Goal: Transaction & Acquisition: Purchase product/service

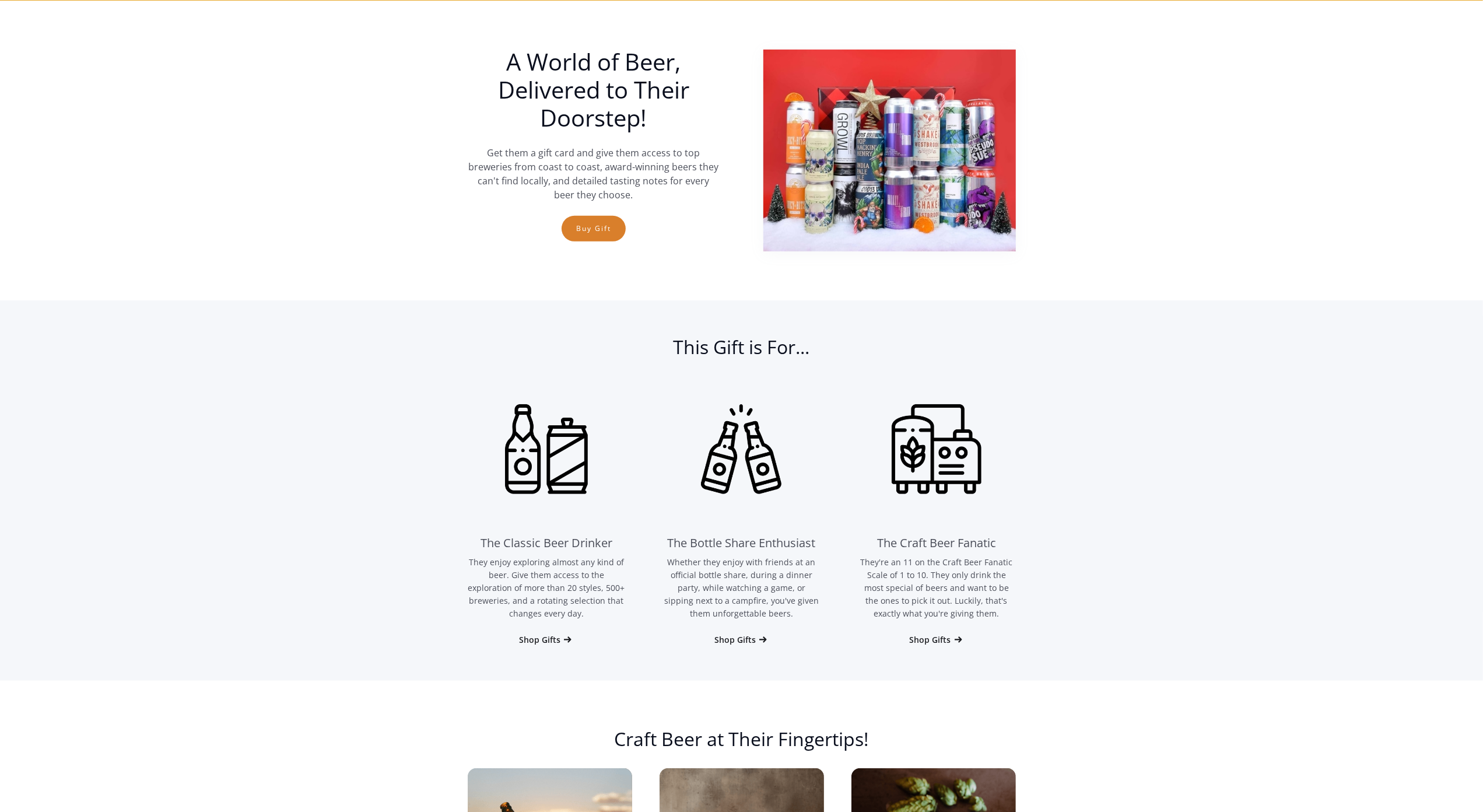
click at [96, 64] on section "A World of Beer, Delivered to Their Doorstep! Get them a gift card and give the…" at bounding box center [741, 150] width 1483 height 300
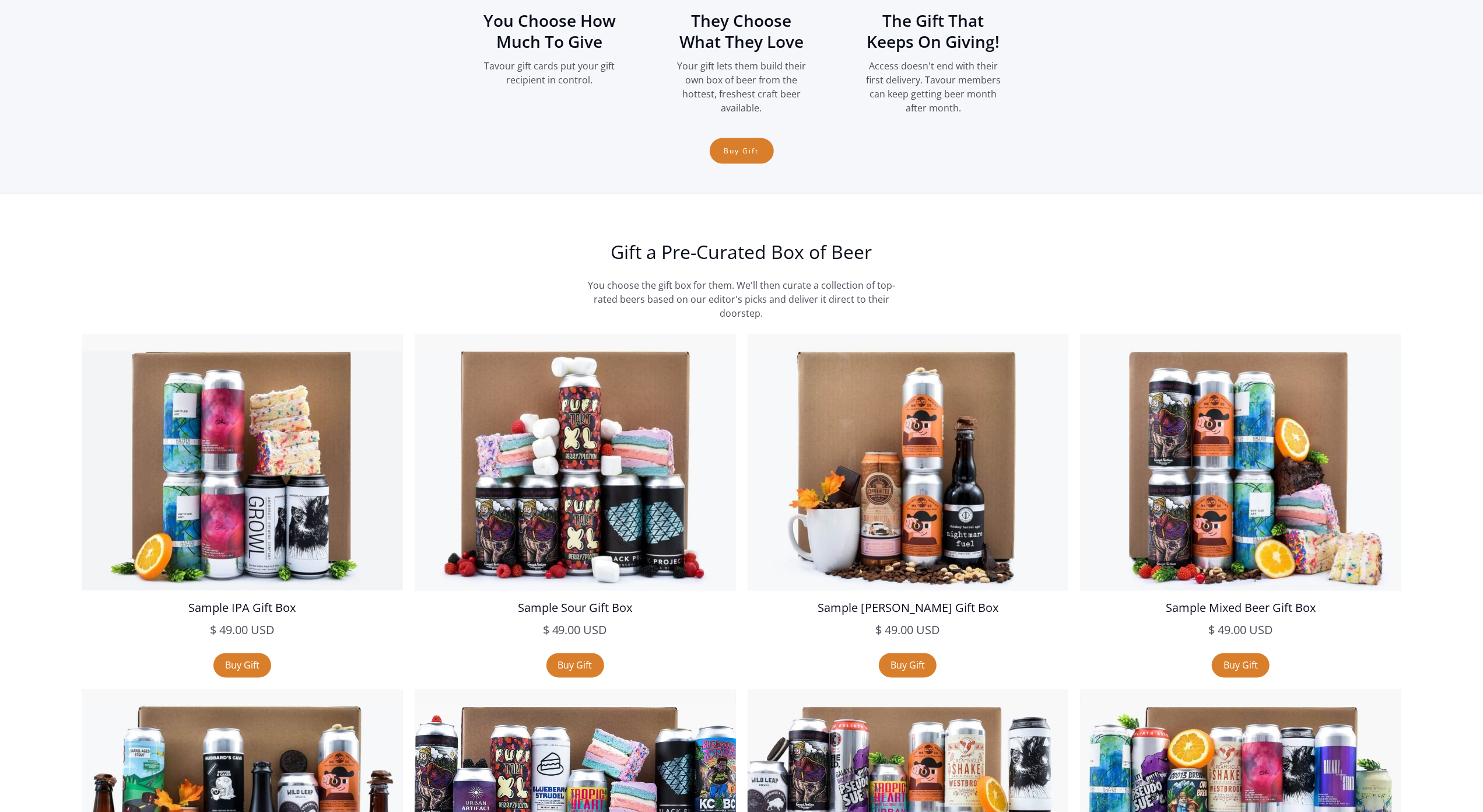
scroll to position [1881, 0]
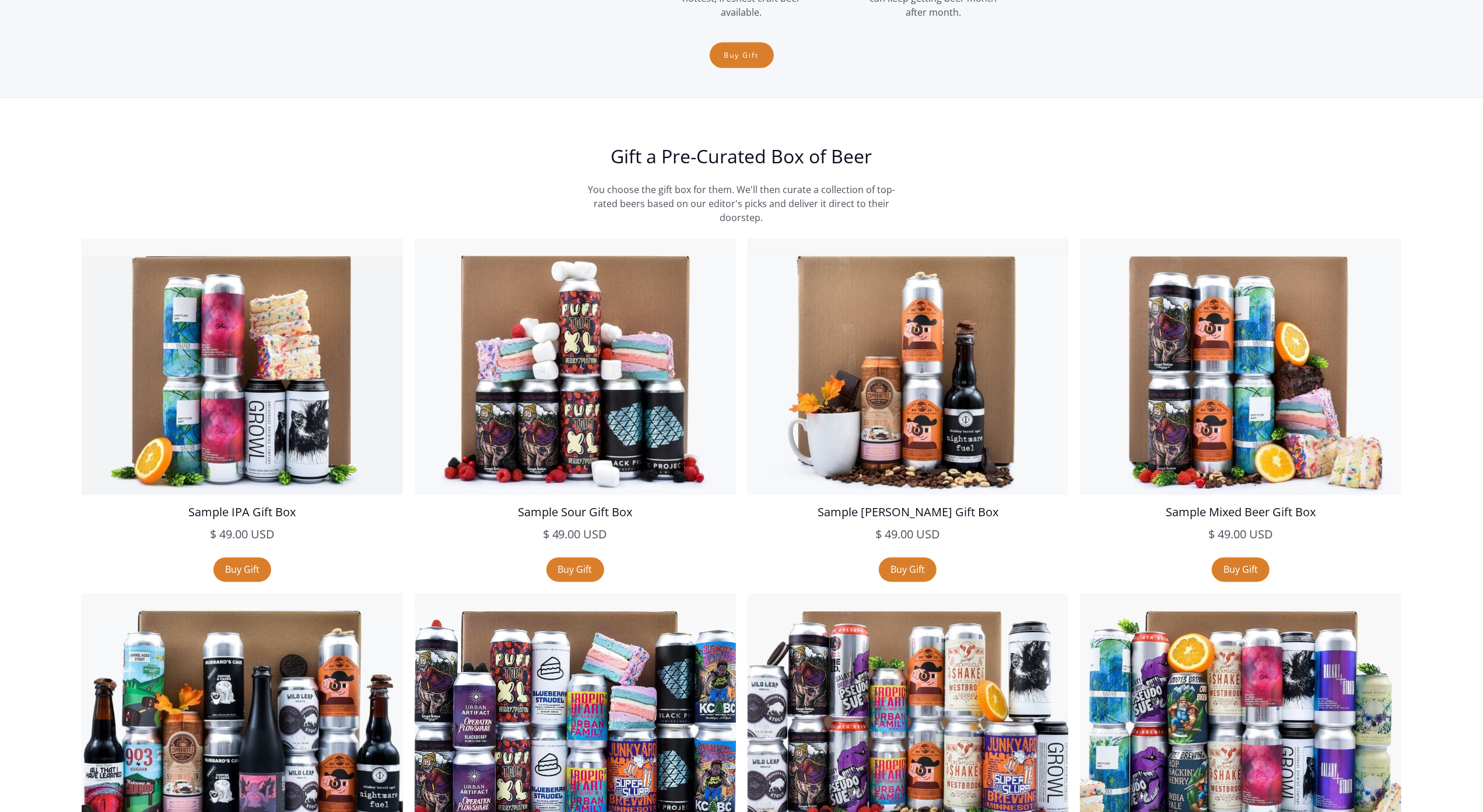
click at [115, 107] on section "Gift a Pre-Curated Box of Beer You choose the gift box for them. We'll then cur…" at bounding box center [741, 547] width 1483 height 899
click at [64, 113] on section "Gift a Pre-Curated Box of Beer You choose the gift box for them. We'll then cur…" at bounding box center [741, 547] width 1483 height 899
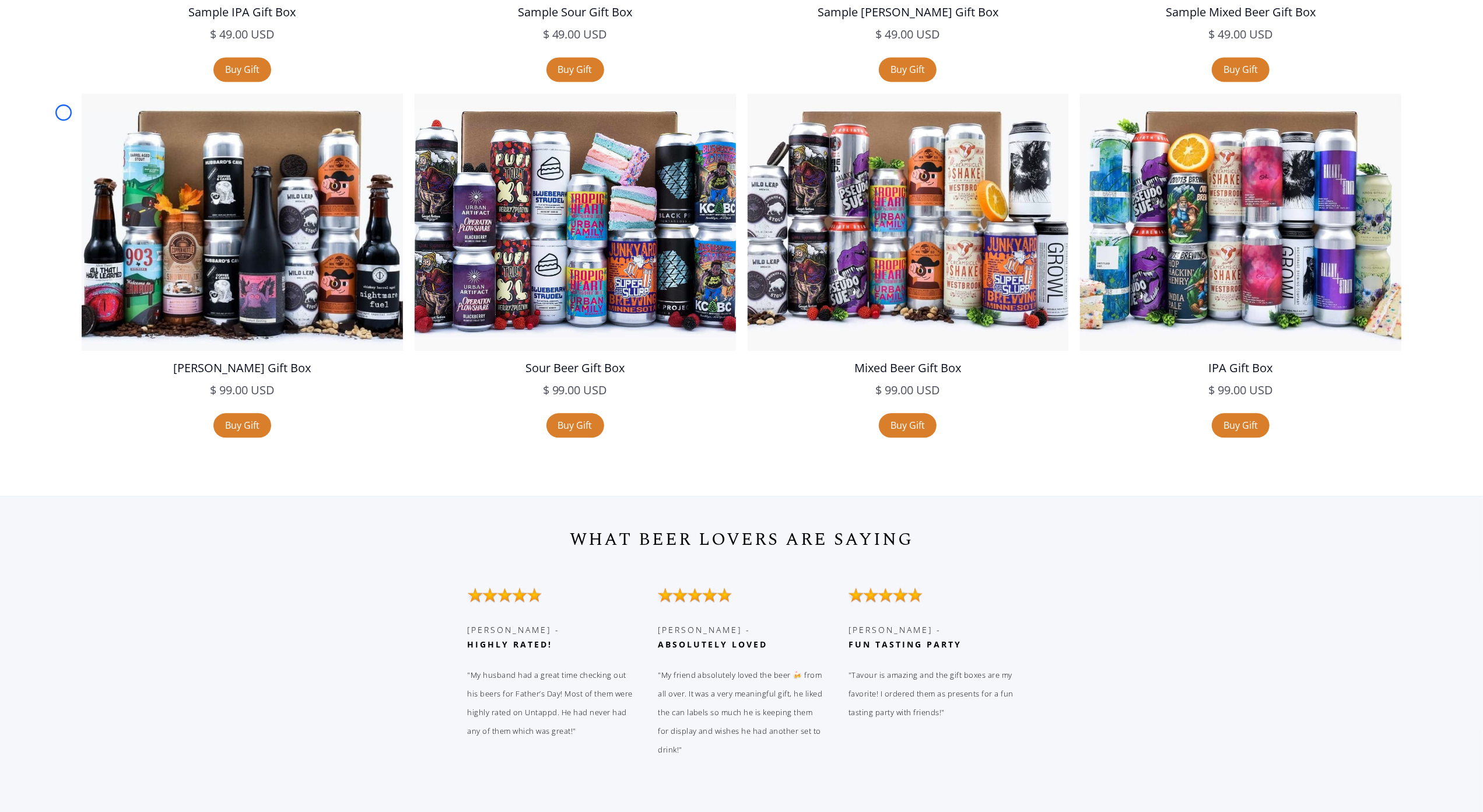
scroll to position [2443, 0]
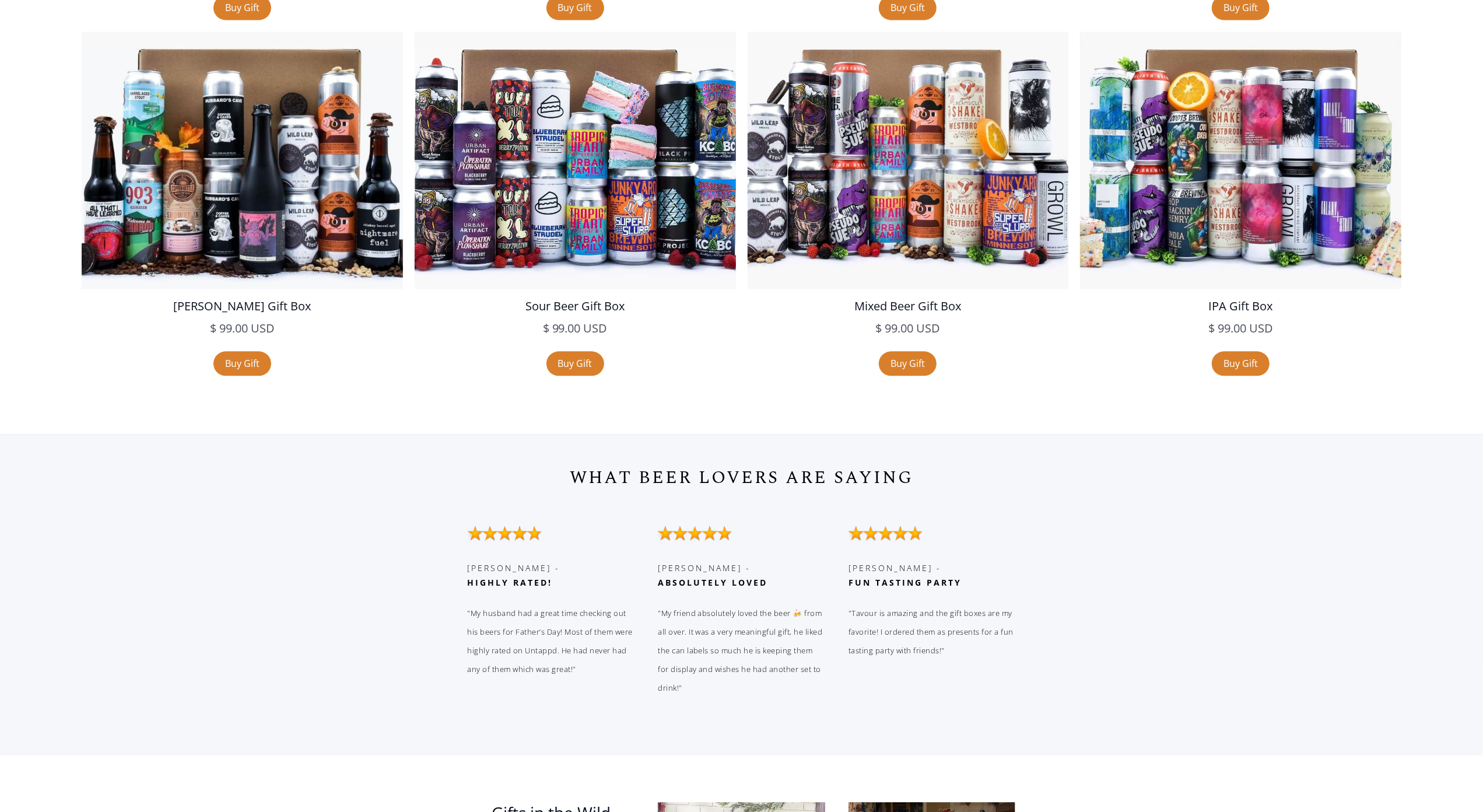
click at [64, 113] on div "Sample IPA Gift Box $ 49.00 USD $ 49.00 USD sale Buy Gift Sample Sour Gift Box …" at bounding box center [741, 32] width 1448 height 711
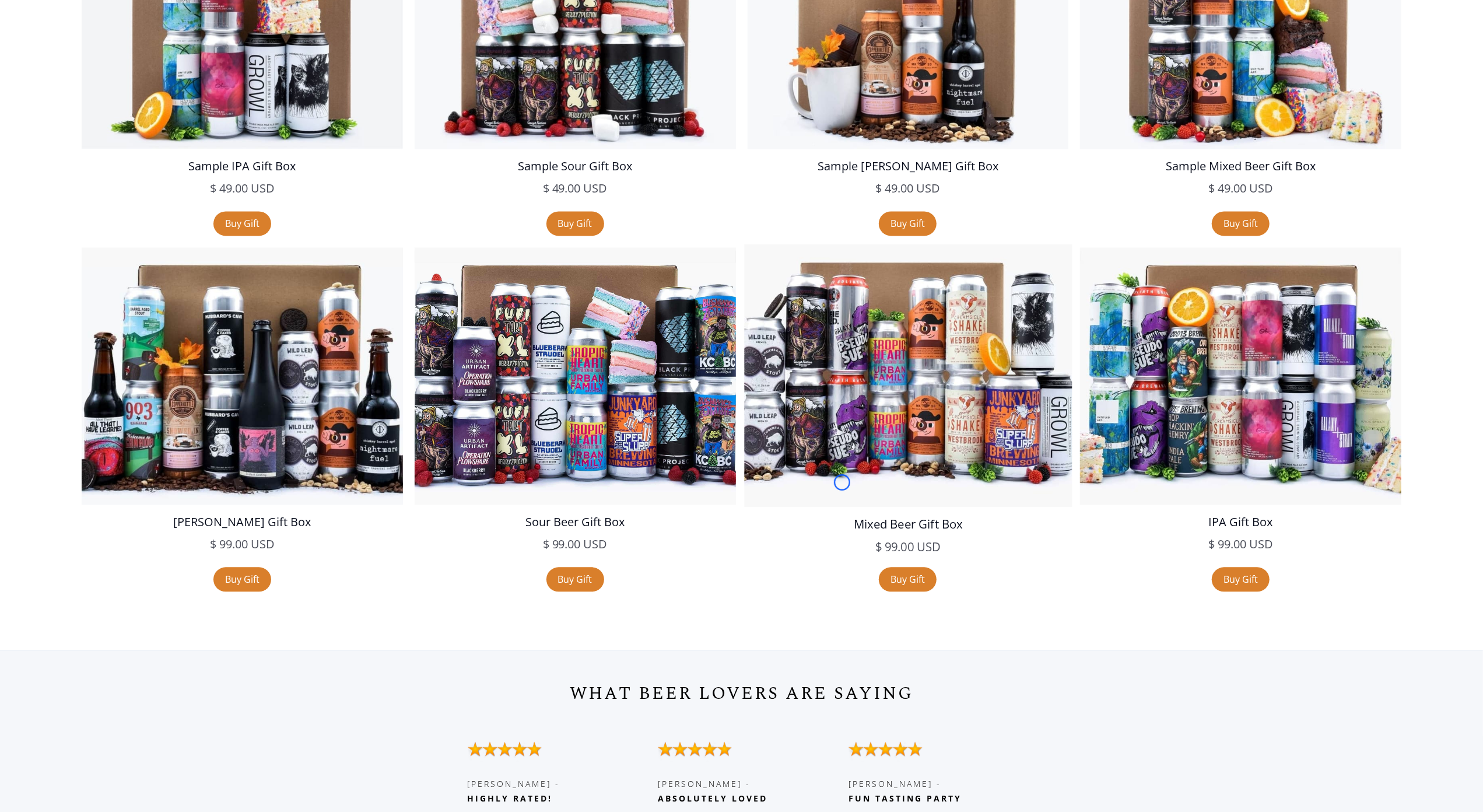
click at [842, 483] on img at bounding box center [908, 375] width 328 height 262
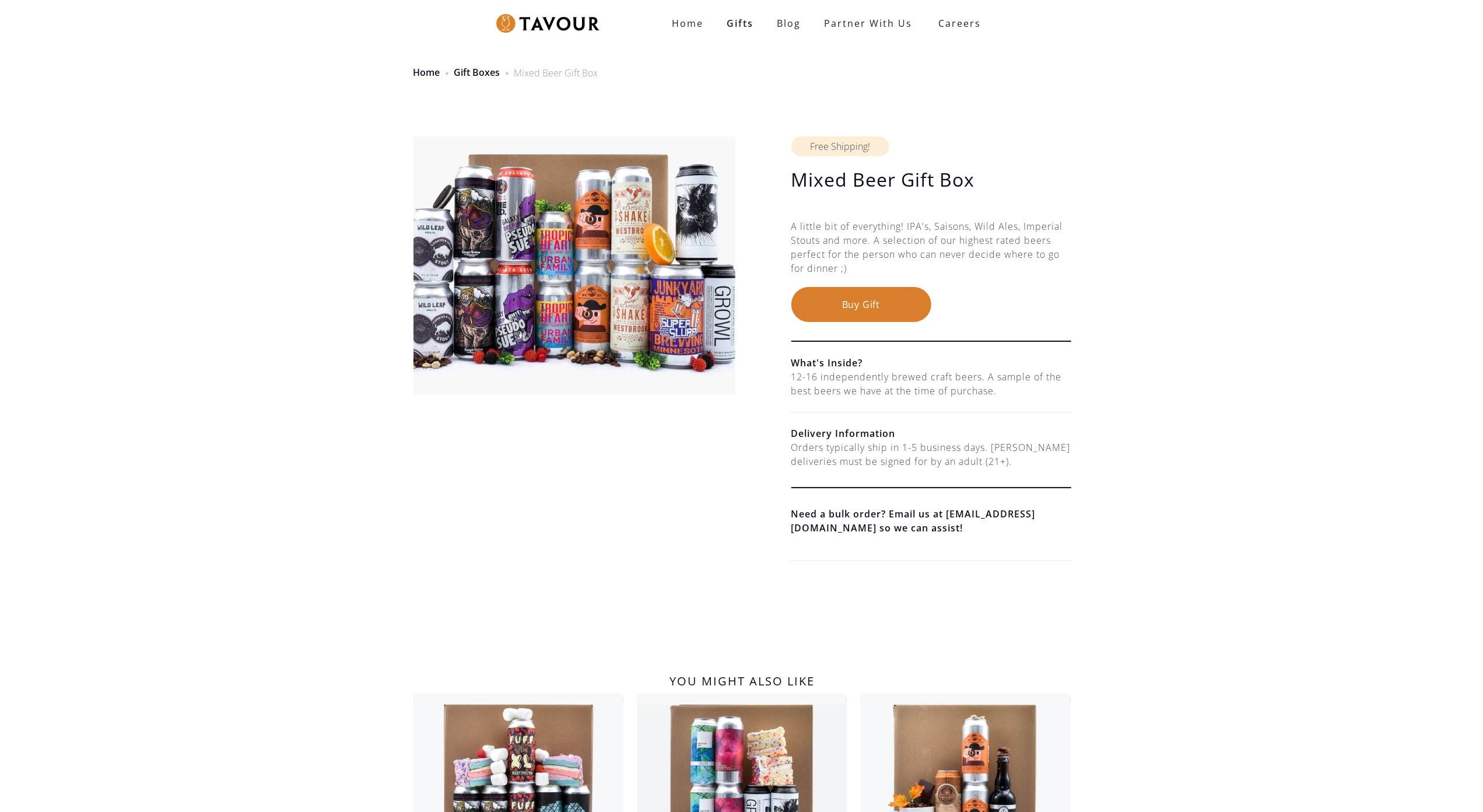
click at [842, 483] on li "Delivery Information Orders typically ship in 1-5 business days. Beer deliverie…" at bounding box center [931, 486] width 280 height 148
click at [109, 104] on div "Mixed Beer Gift Box $ 99.00 USD $ 99.00 USD Free Shipping! Mixed Beer Gift Box …" at bounding box center [741, 344] width 1483 height 500
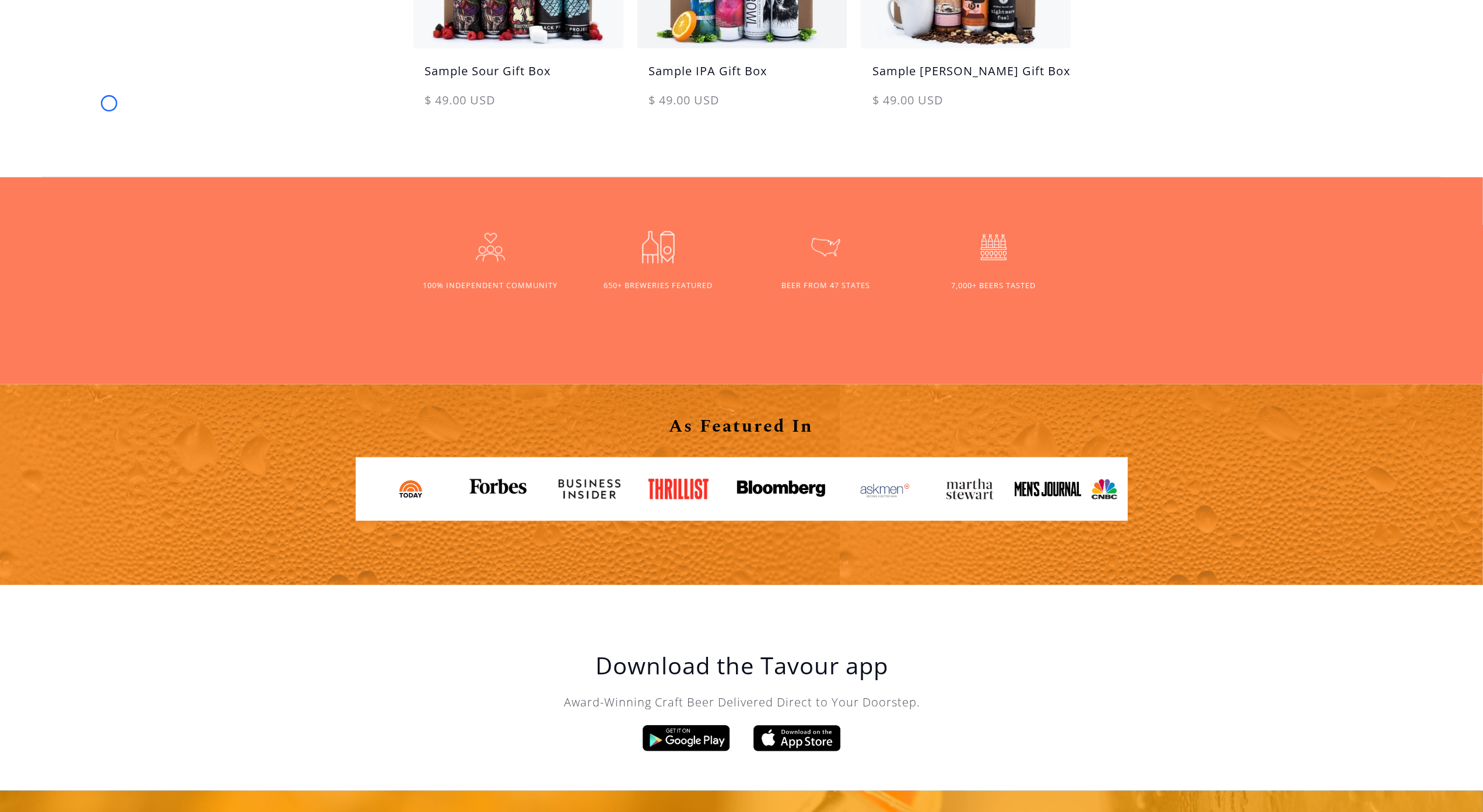
scroll to position [889, 0]
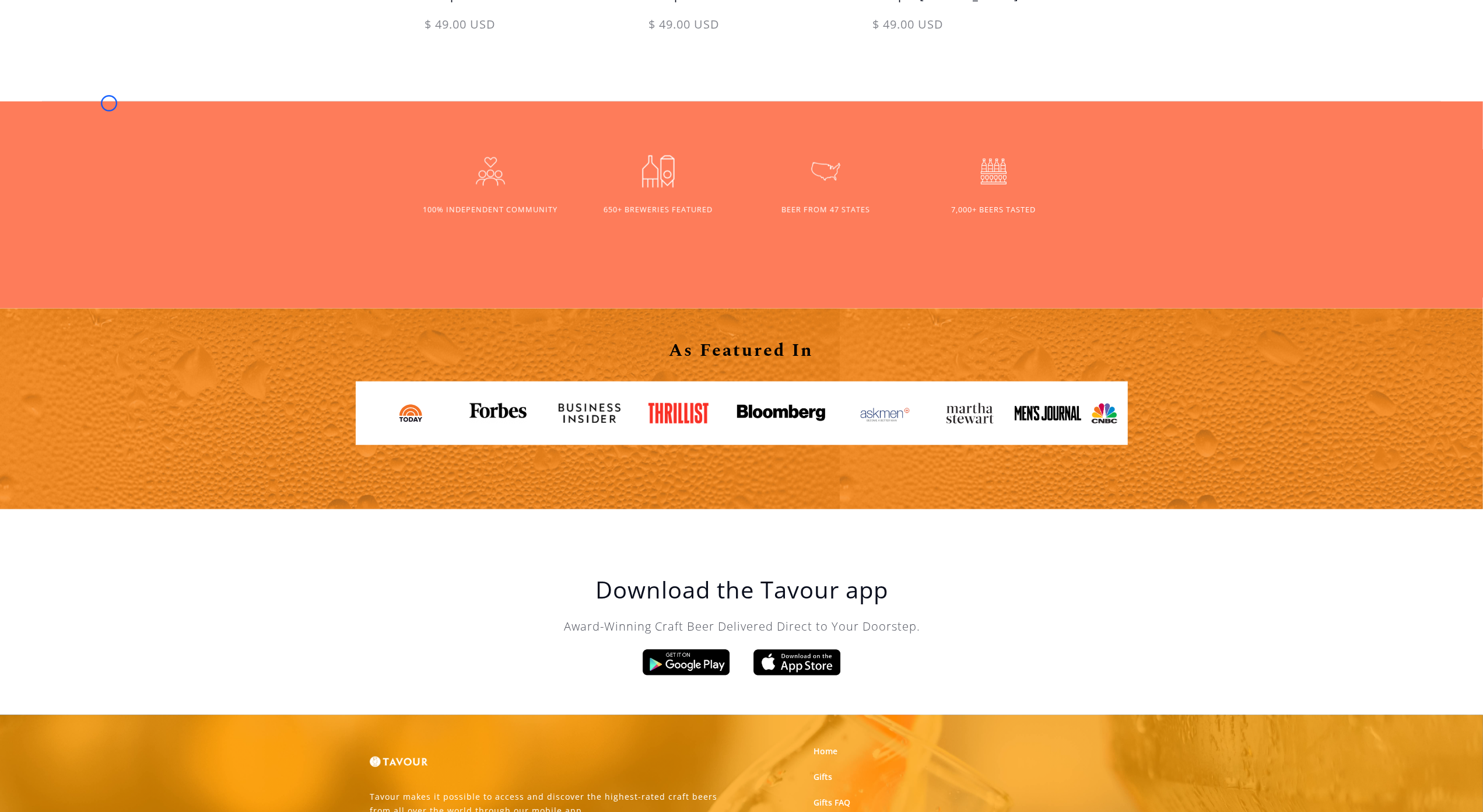
click at [109, 104] on body "Home Gifts Blog partner with us SIGN UP Careers Happy Holidays! Please note, gi…" at bounding box center [741, 57] width 1483 height 1816
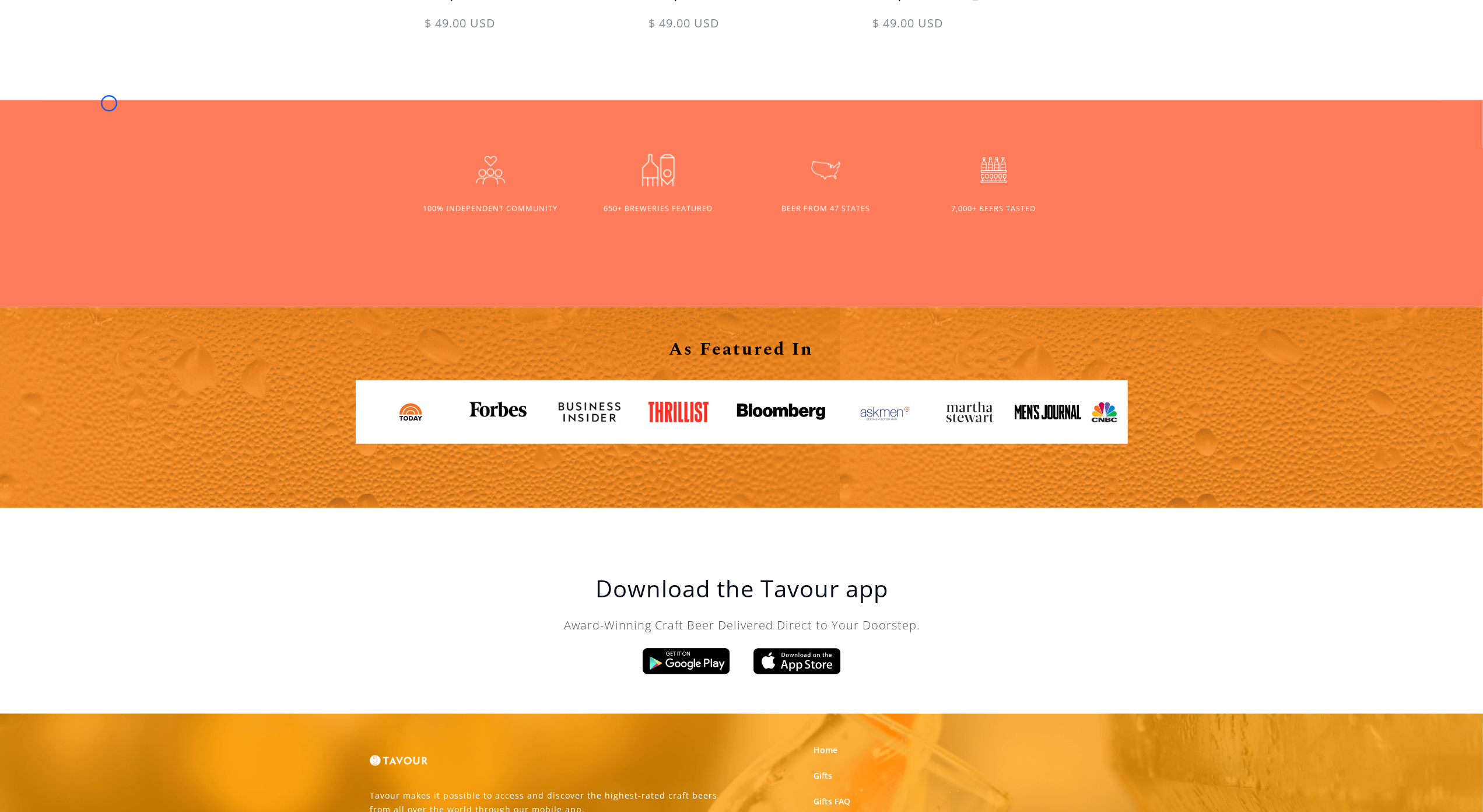
scroll to position [0, 0]
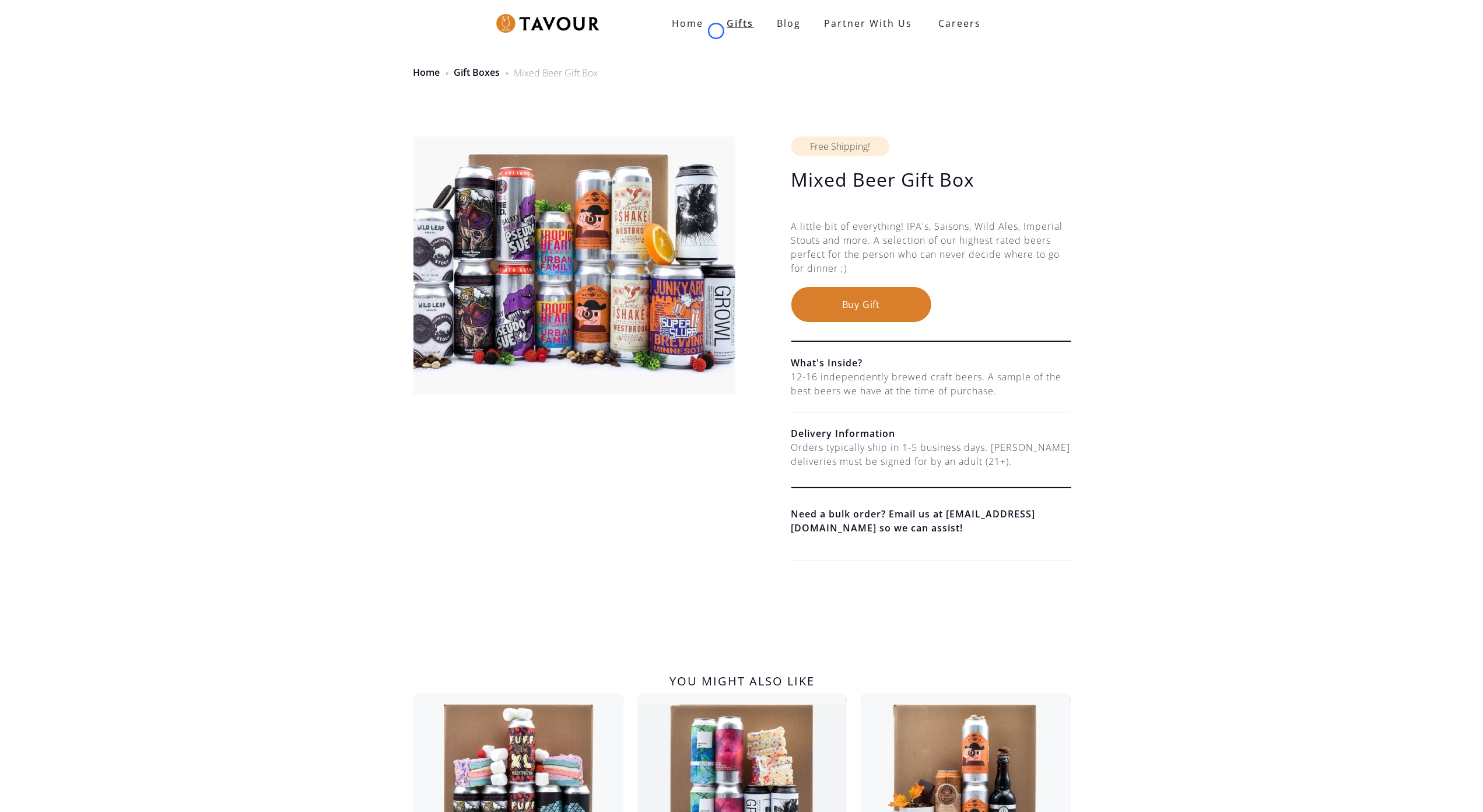
click at [716, 31] on link "Gifts" at bounding box center [741, 23] width 50 height 23
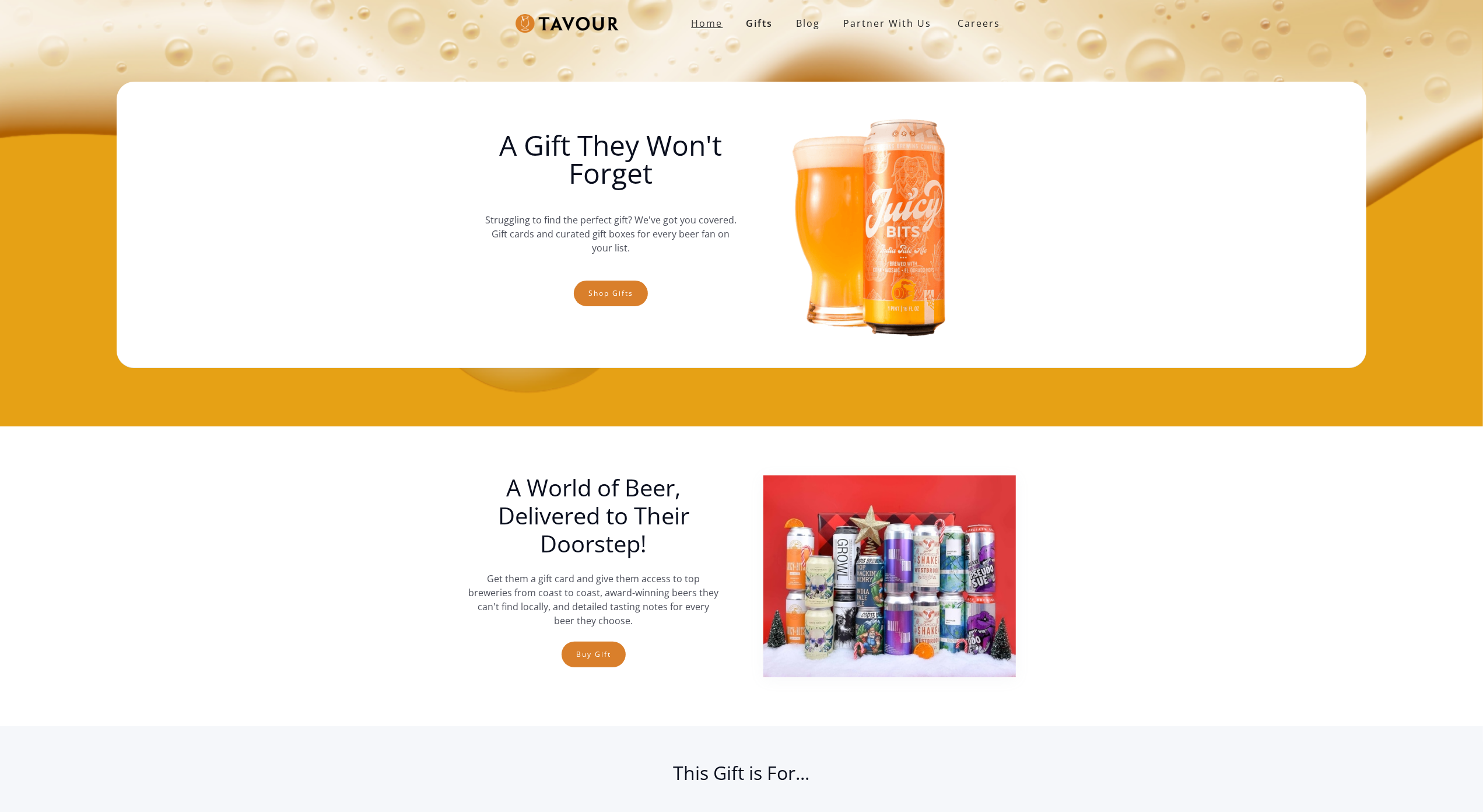
click at [716, 31] on link "Home" at bounding box center [707, 23] width 55 height 23
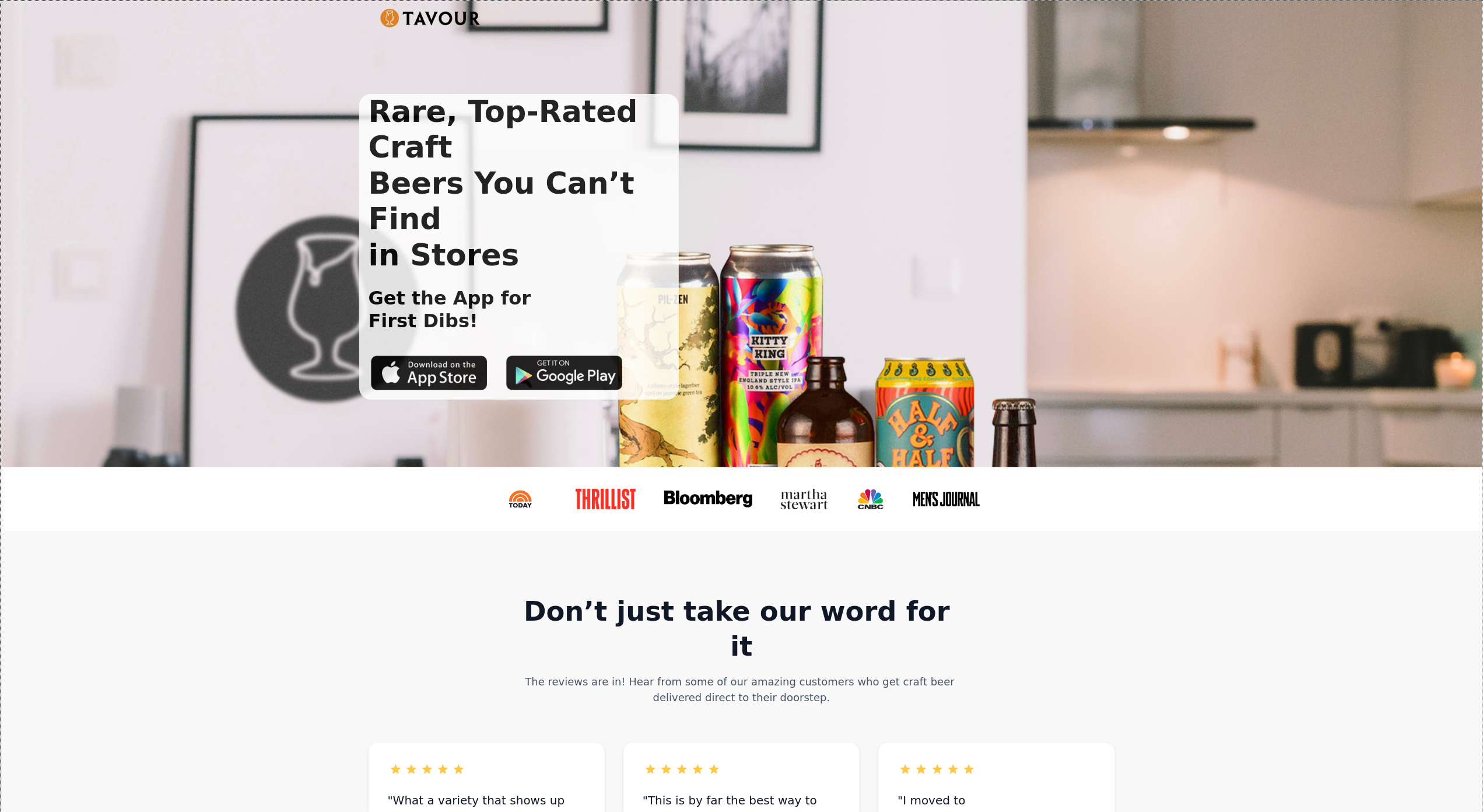
click at [112, 103] on div "Rare, Top-Rated Craft Beers You Can’t Find in Stores Get the App for First Dibs!" at bounding box center [741, 234] width 1482 height 466
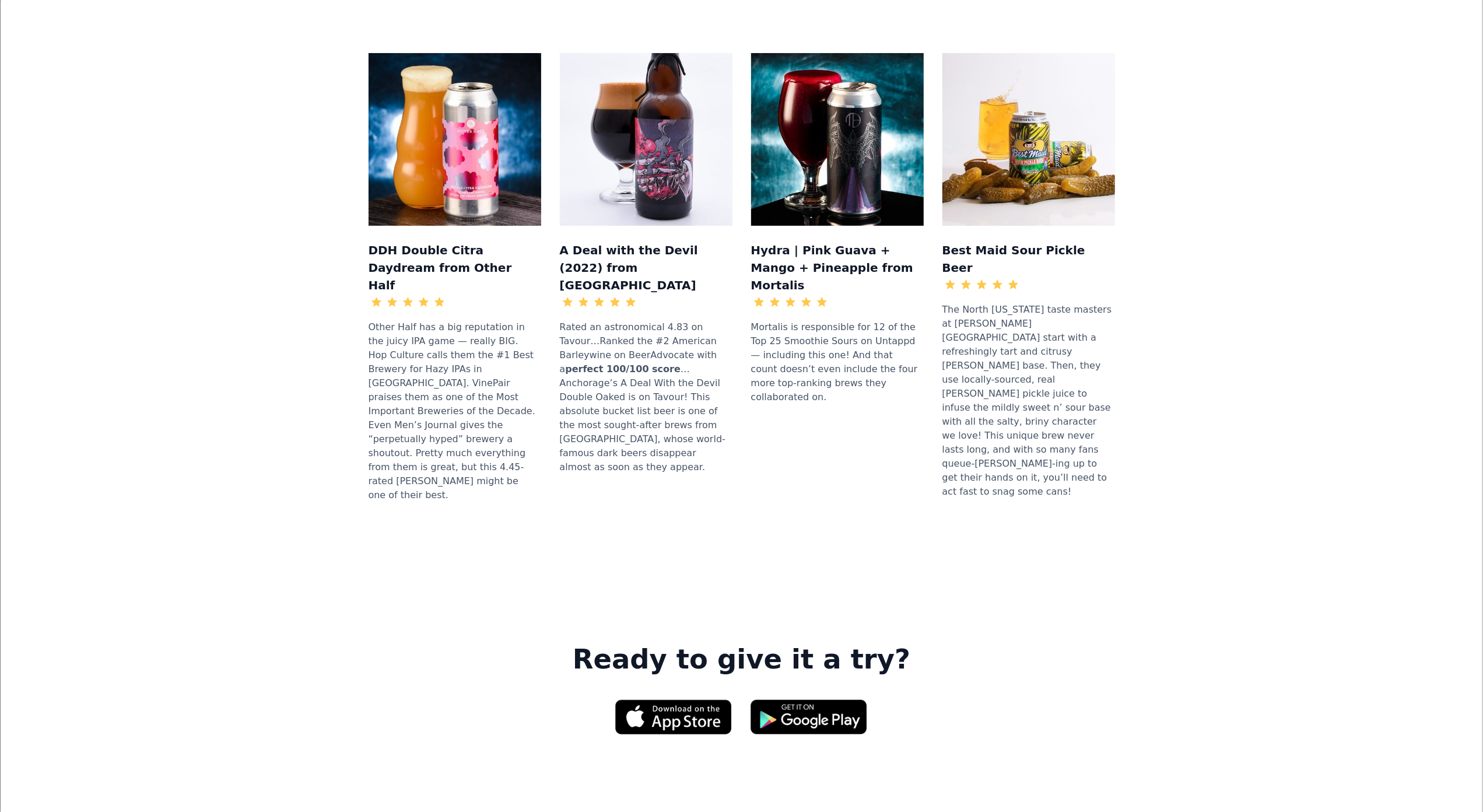
scroll to position [1298, 0]
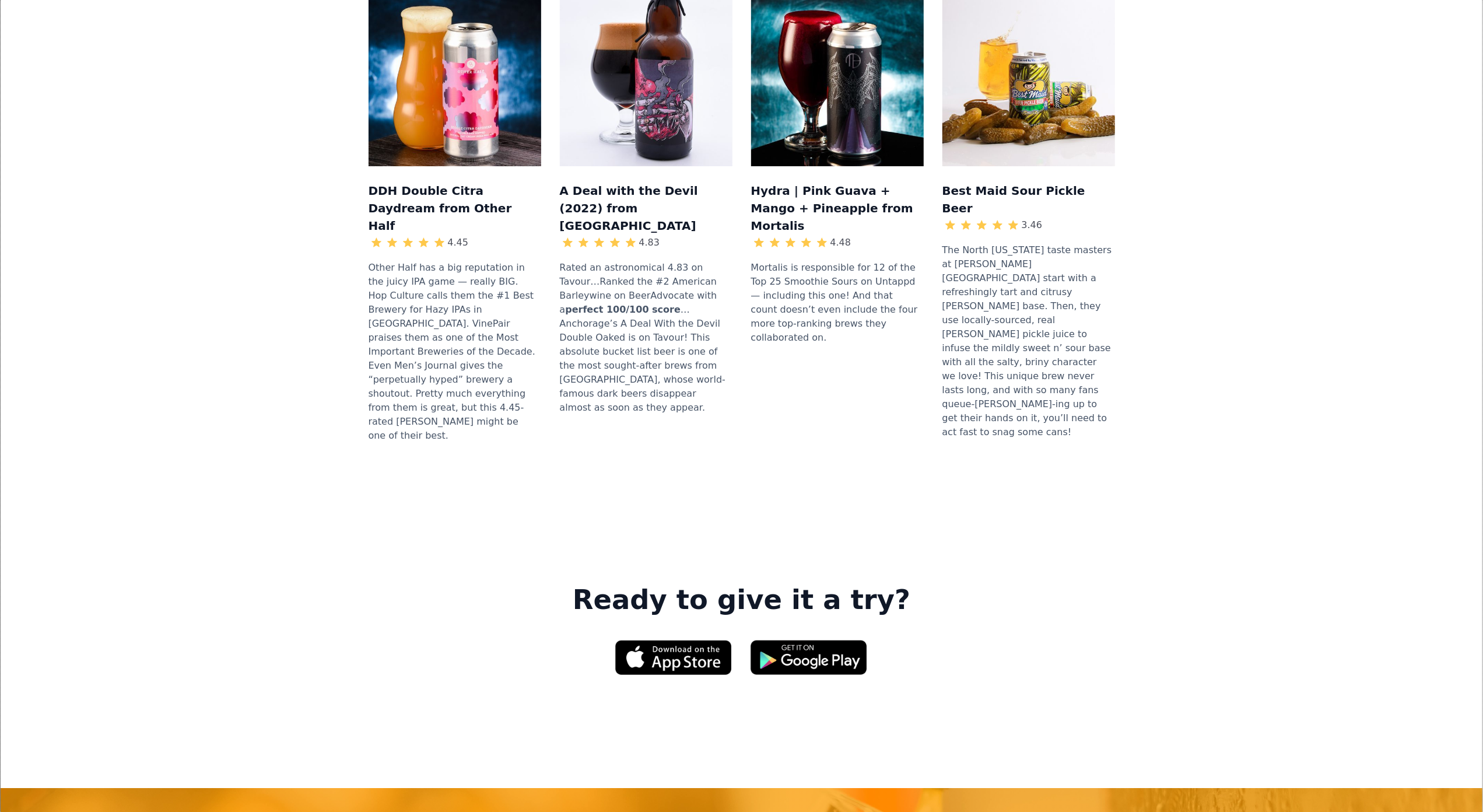
click at [112, 103] on div "DDH Double Citra Daydream from Other Half 4.45 Other Half has a big reputation …" at bounding box center [742, 223] width 1445 height 534
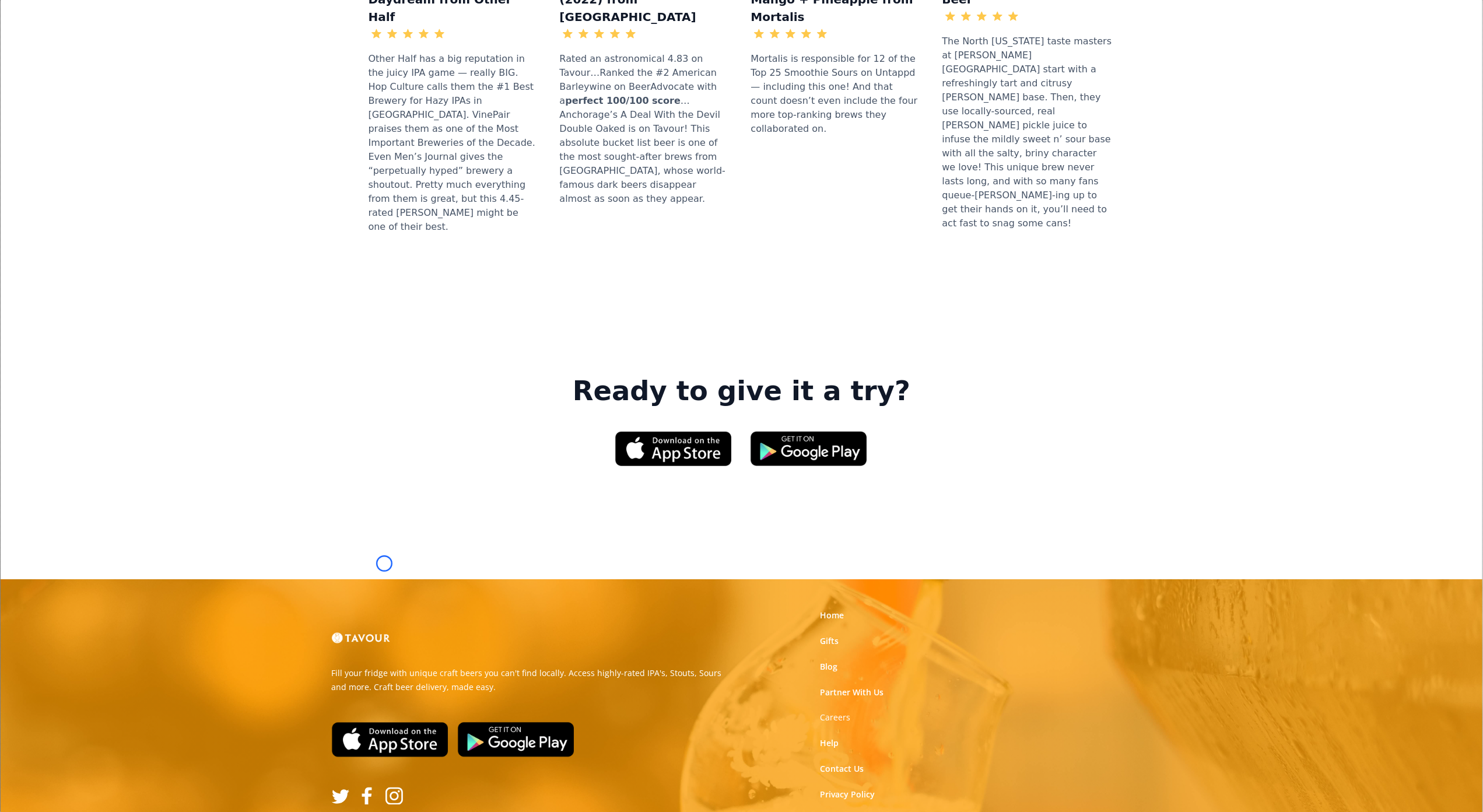
click at [384, 722] on img at bounding box center [390, 740] width 117 height 35
